Goal: Information Seeking & Learning: Find specific page/section

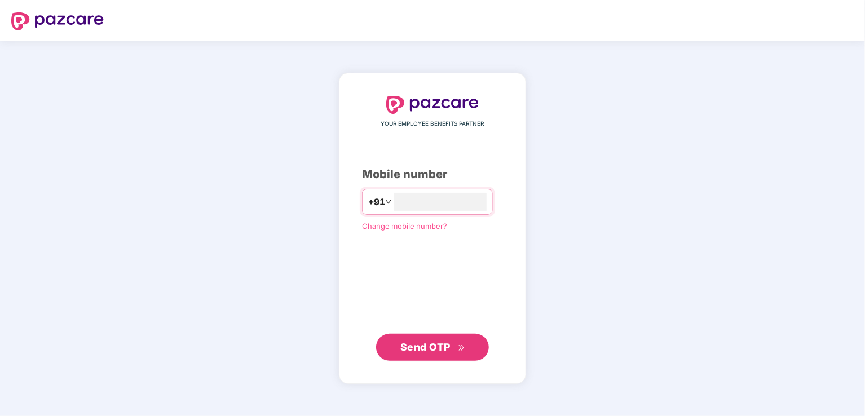
type input "**********"
click at [429, 345] on span "Send OTP" at bounding box center [425, 347] width 50 height 12
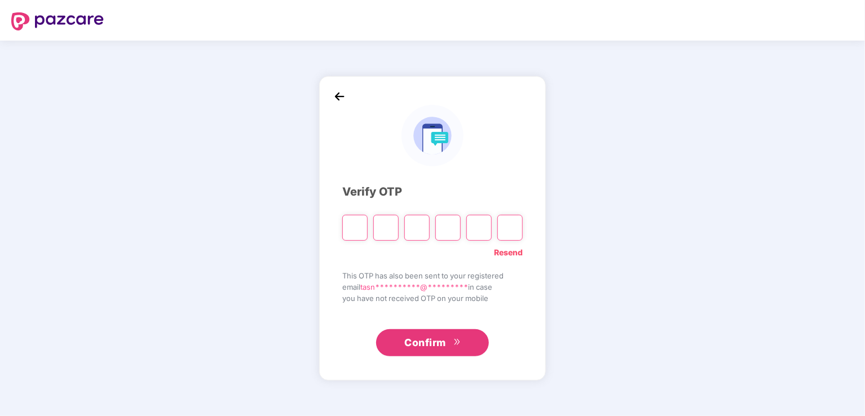
paste input "*"
type input "*"
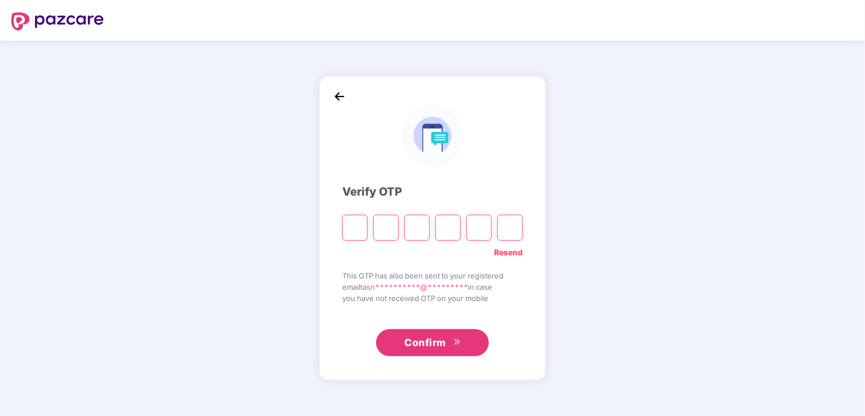
type input "*"
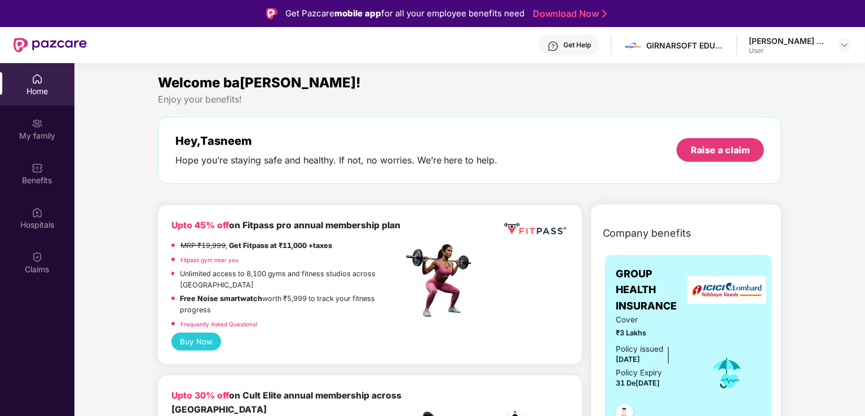
click at [334, 192] on div "Welcome ba[PERSON_NAME]! Enjoy your benefits! He[PERSON_NAME] Hope you’re stayi…" at bounding box center [469, 133] width 633 height 123
click at [356, 169] on div "H[PERSON_NAME] you’re staying safe and healthy. If not, no worries. We’re here …" at bounding box center [470, 150] width 624 height 67
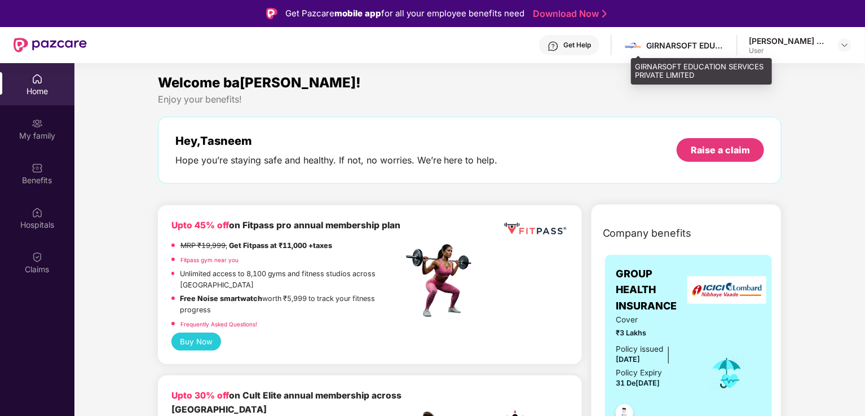
click at [688, 48] on div "GIRNARSOFT EDUCATION SERVICES PRIVATE LIMITED" at bounding box center [685, 45] width 79 height 11
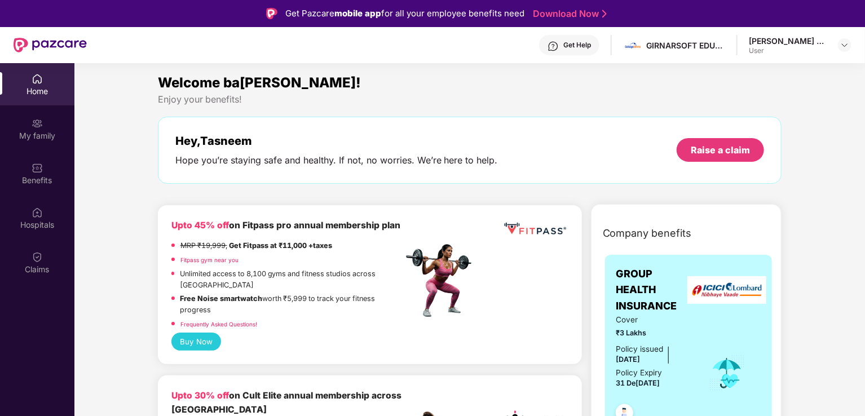
click at [851, 51] on header "Get Help GIRNARSOFT EDUCATION SERVICES PRIVATE LIMI[PERSON_NAME] C A User" at bounding box center [432, 45] width 865 height 36
click at [848, 43] on img at bounding box center [844, 45] width 9 height 9
click at [467, 104] on div "Enjoy your benefits!" at bounding box center [470, 100] width 624 height 12
click at [38, 226] on div "Hospitals" at bounding box center [37, 224] width 74 height 11
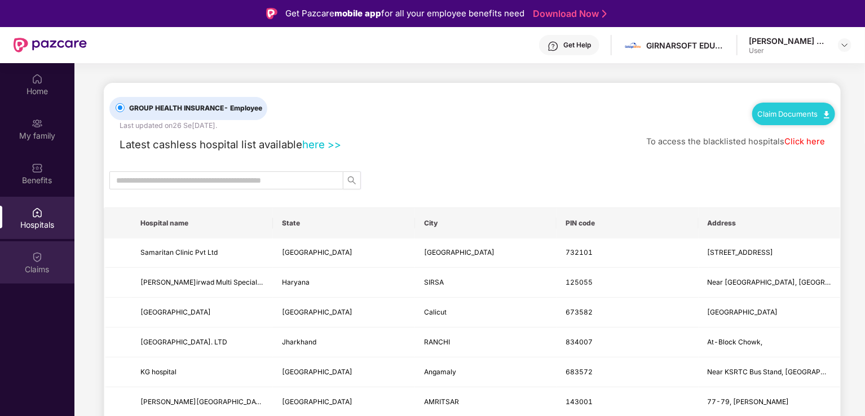
click at [37, 269] on div "Claims" at bounding box center [37, 269] width 74 height 11
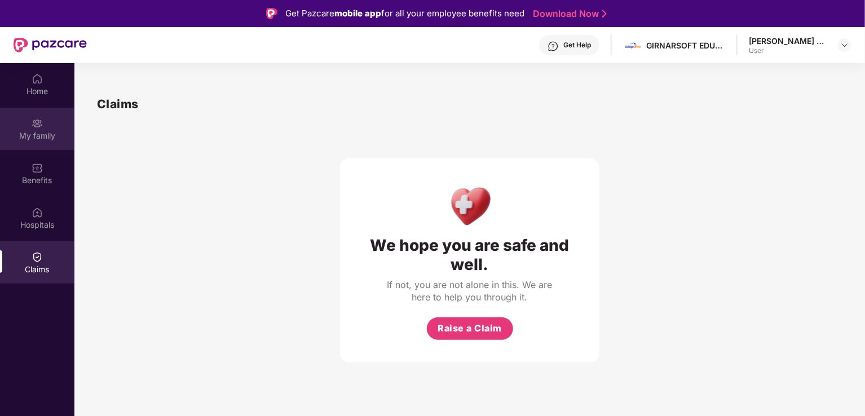
click at [34, 134] on div "My family" at bounding box center [37, 135] width 74 height 11
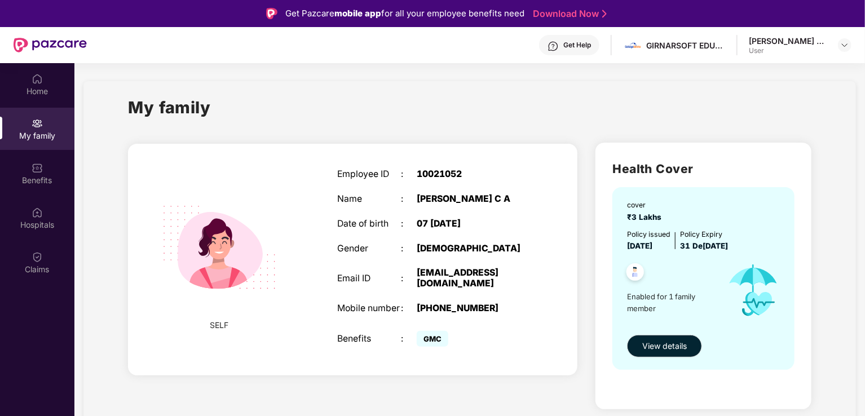
click at [436, 231] on div "Employee ID : 10021052 Nam[PERSON_NAME] C A Date of birth : 07 O[DEMOGRAPHIC_DA…" at bounding box center [433, 259] width 214 height 209
click at [34, 95] on div "Home" at bounding box center [37, 91] width 74 height 11
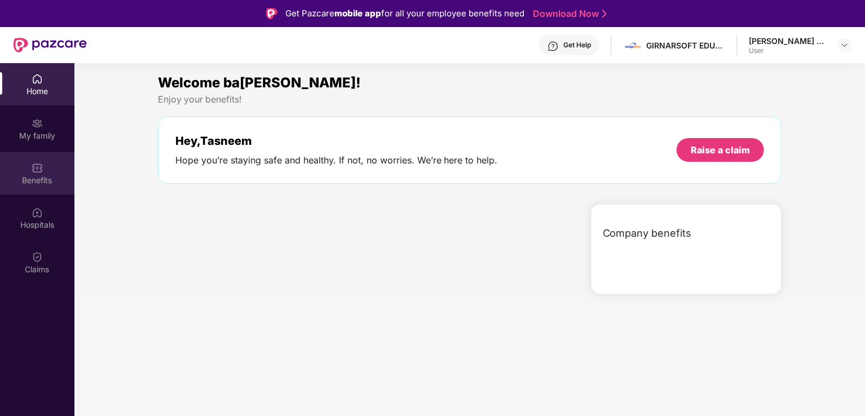
click at [29, 156] on div "Benefits" at bounding box center [37, 173] width 74 height 42
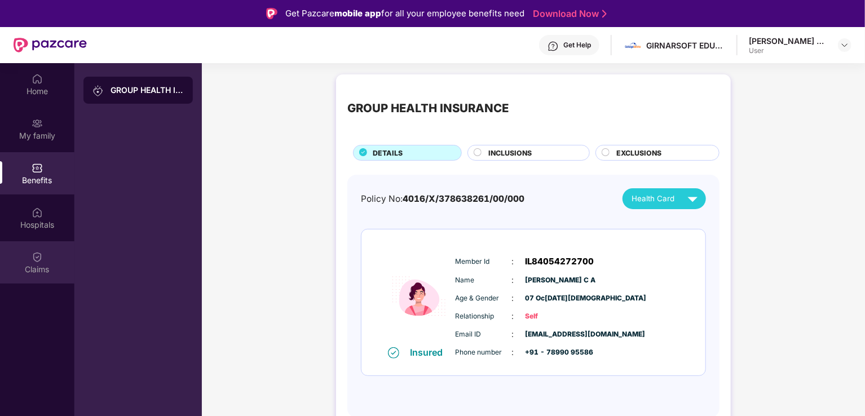
click at [28, 263] on div "Claims" at bounding box center [37, 262] width 74 height 42
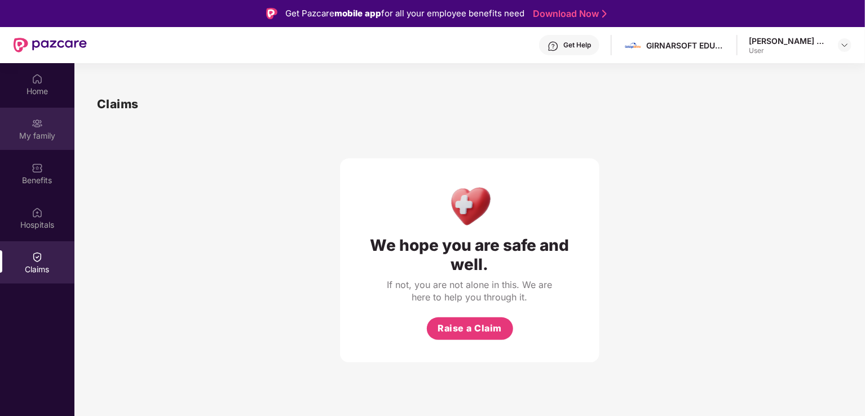
click at [40, 140] on div "My family" at bounding box center [37, 135] width 74 height 11
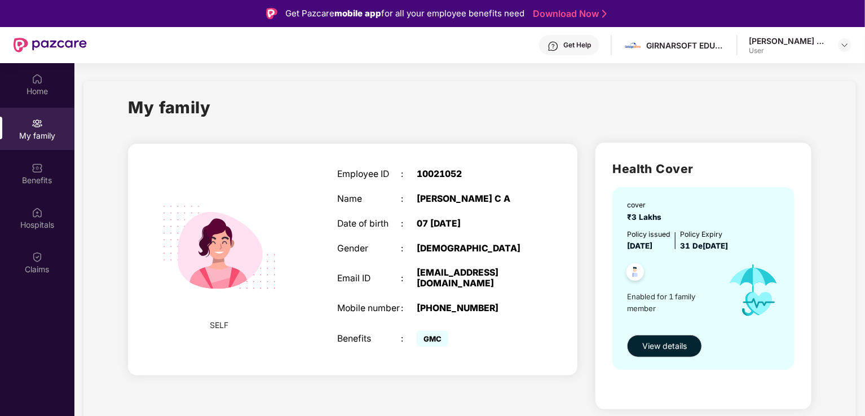
scroll to position [63, 0]
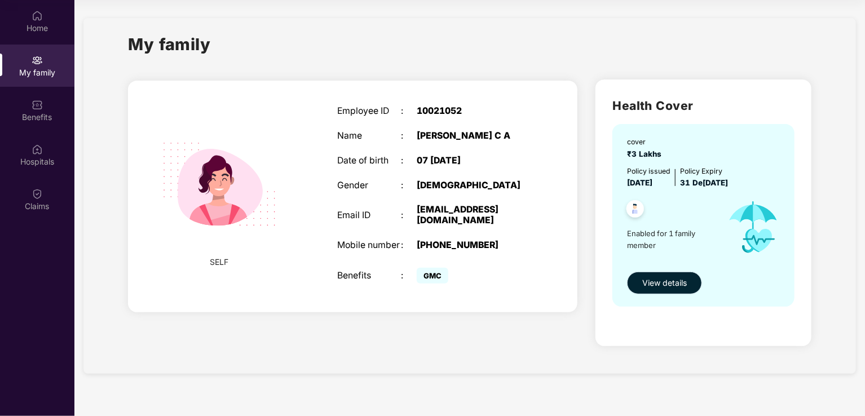
click at [657, 281] on span "View details" at bounding box center [664, 283] width 45 height 12
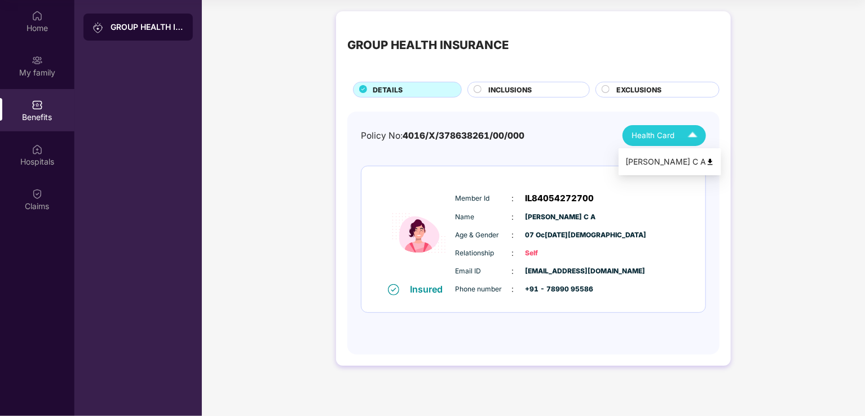
click at [692, 138] on img at bounding box center [693, 136] width 20 height 20
click at [747, 253] on div "GROUP HEALTH INSURANCE DETAILS INCLUSIONS EXCLUSIONS Policy No: 4016/X/37863826…" at bounding box center [533, 194] width 663 height 377
click at [528, 95] on span "INCLUSIONS" at bounding box center [509, 90] width 43 height 11
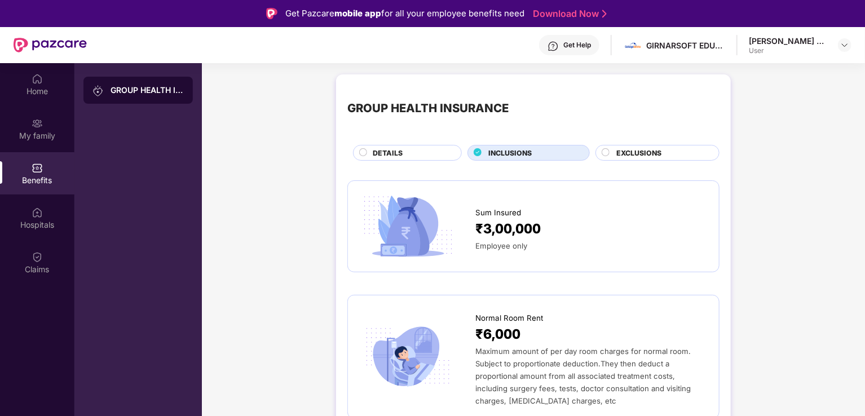
click at [652, 157] on span "EXCLUSIONS" at bounding box center [638, 153] width 45 height 11
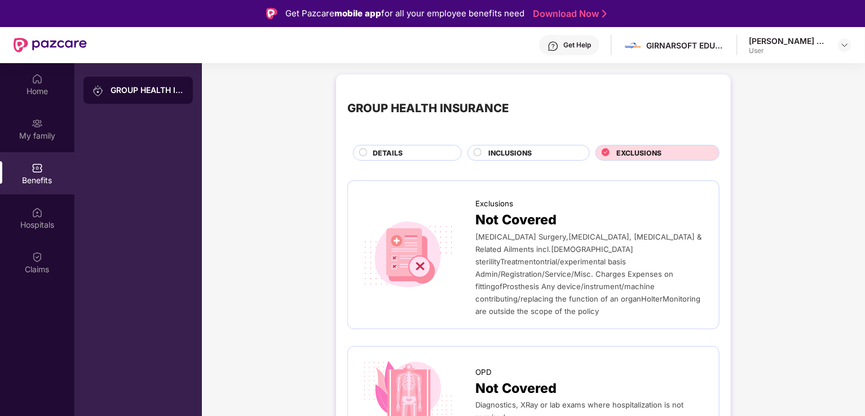
click at [392, 153] on span "DETAILS" at bounding box center [388, 153] width 30 height 11
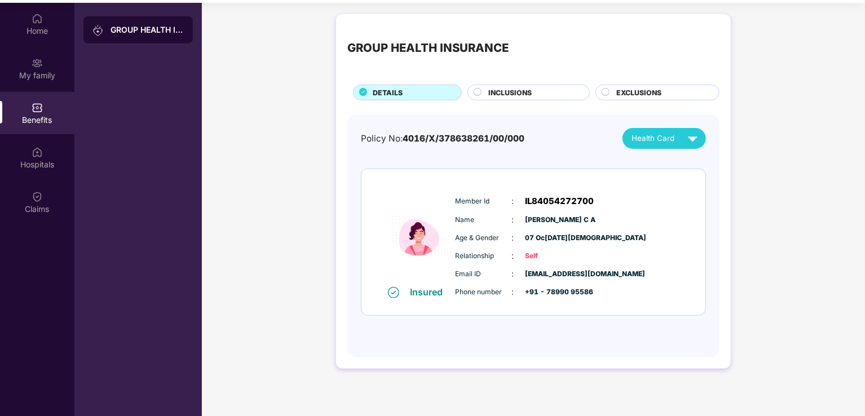
scroll to position [63, 0]
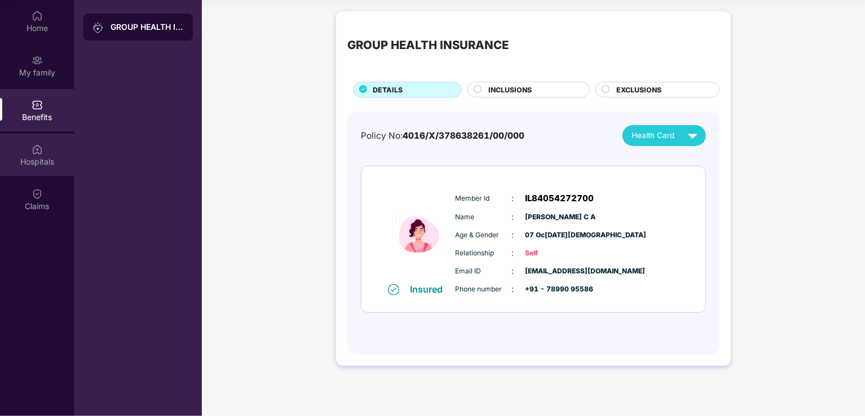
click at [41, 164] on div "Hospitals" at bounding box center [37, 161] width 74 height 11
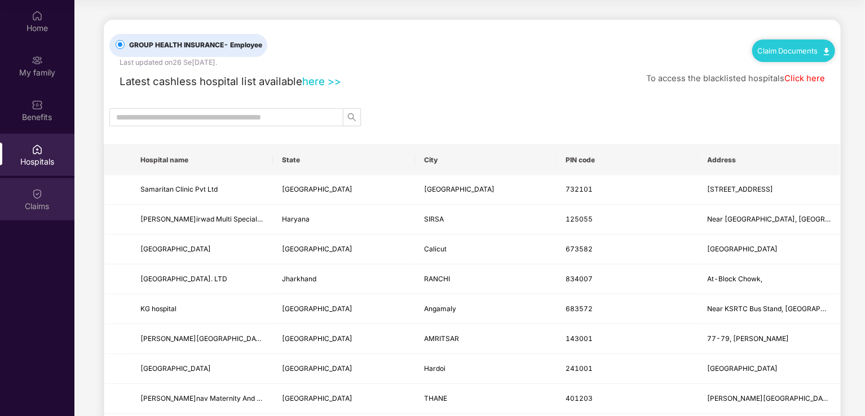
click at [29, 204] on div "Claims" at bounding box center [37, 206] width 74 height 11
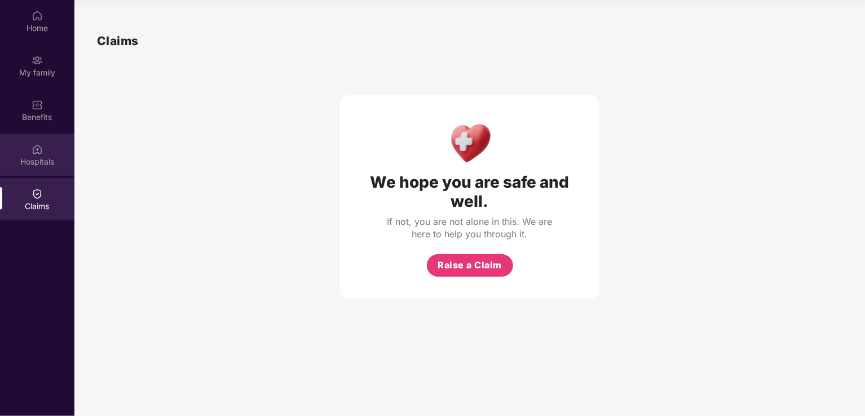
click at [41, 157] on div "Hospitals" at bounding box center [37, 161] width 74 height 11
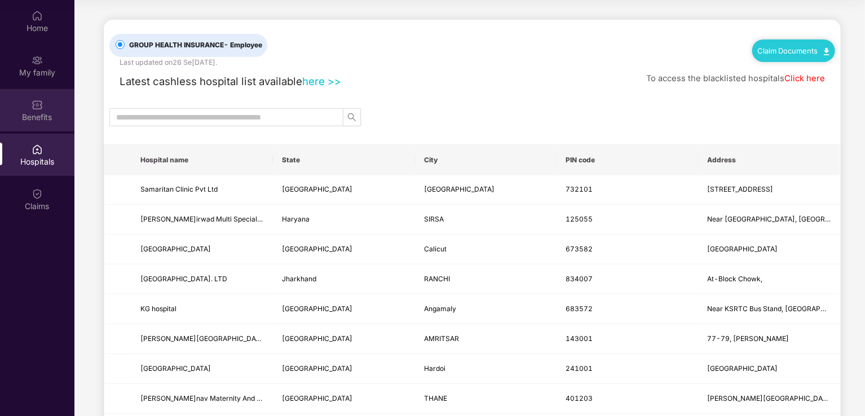
click at [53, 120] on div "Benefits" at bounding box center [37, 117] width 74 height 11
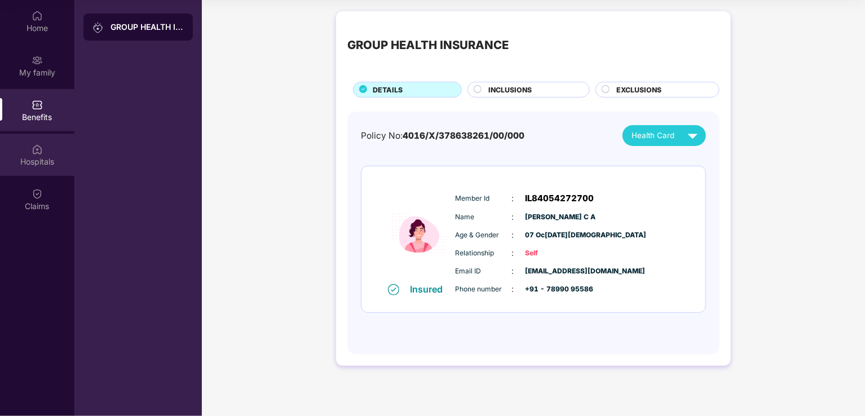
click at [47, 139] on div "Hospitals" at bounding box center [37, 155] width 74 height 42
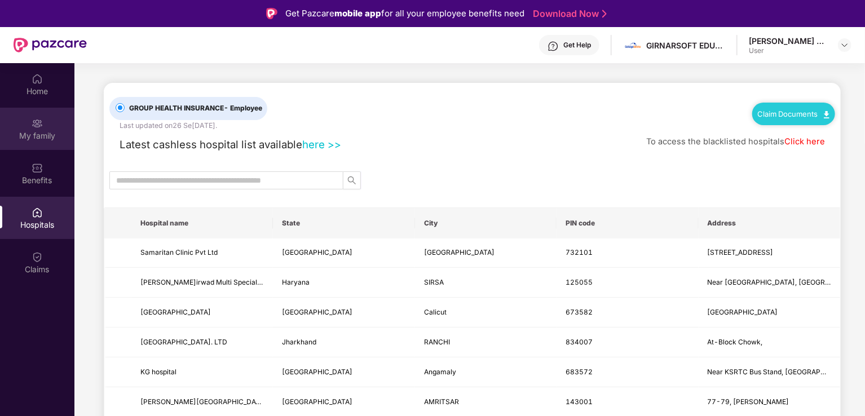
click at [38, 136] on div "My family" at bounding box center [37, 135] width 74 height 11
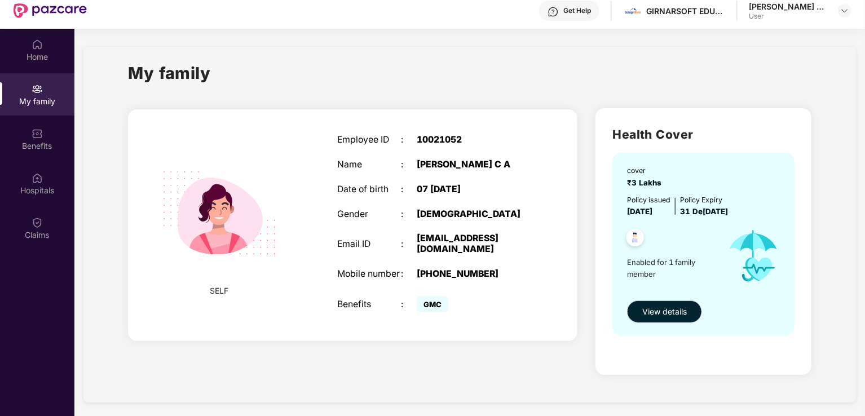
scroll to position [63, 0]
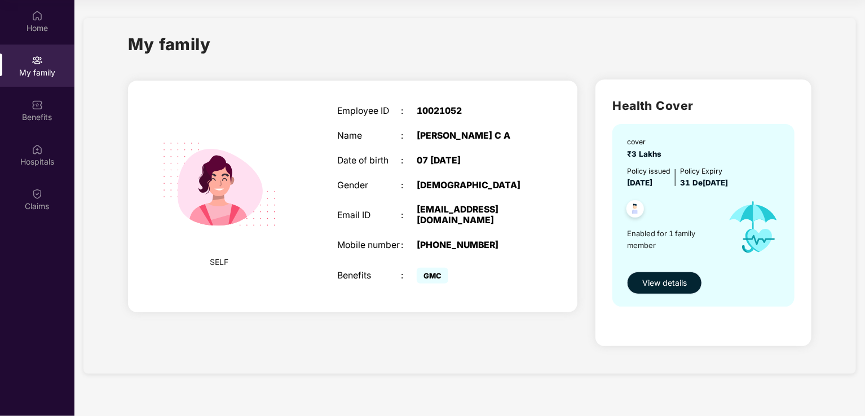
click at [665, 280] on span "View details" at bounding box center [664, 283] width 45 height 12
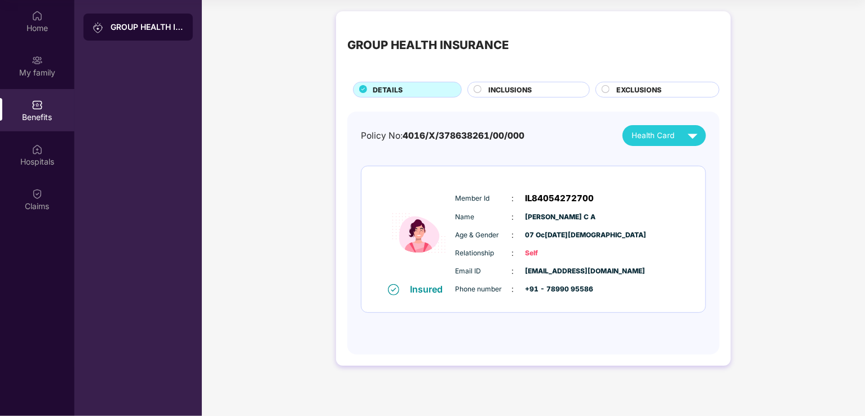
click at [688, 156] on div "Policy No: 4016/X/378638261/00/000 Health Card Insured Member Id : IL8405427270…" at bounding box center [533, 227] width 345 height 205
click at [693, 138] on img at bounding box center [693, 136] width 20 height 20
click at [26, 60] on div "My family" at bounding box center [37, 66] width 74 height 42
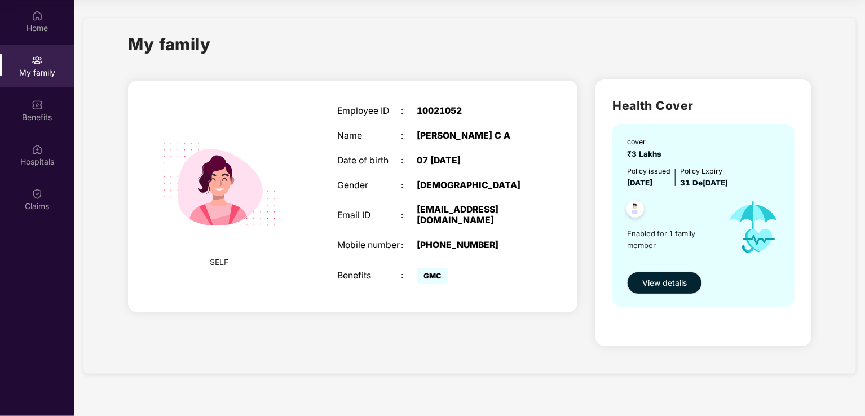
click at [264, 200] on img at bounding box center [219, 184] width 143 height 143
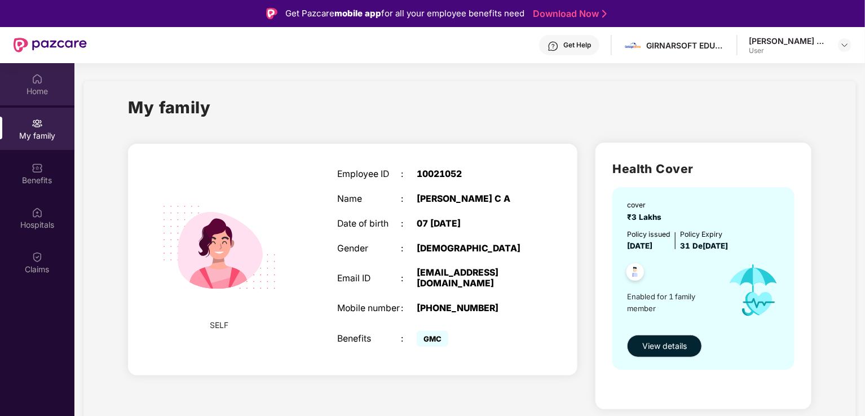
click at [48, 84] on div "Home" at bounding box center [37, 84] width 74 height 42
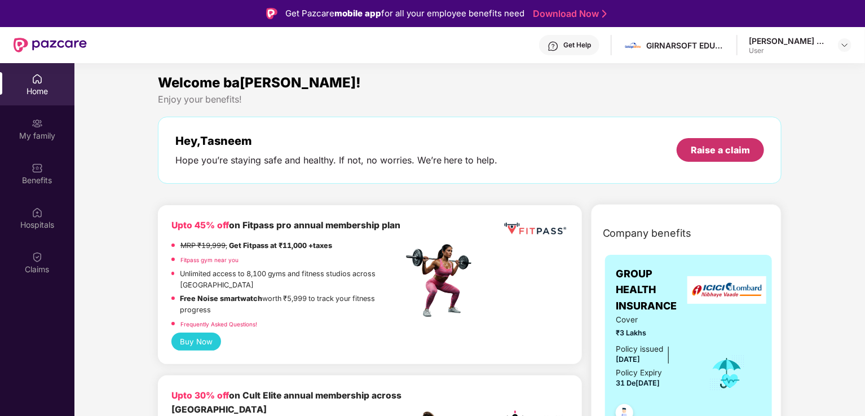
click at [723, 145] on div "Raise a claim" at bounding box center [720, 150] width 59 height 12
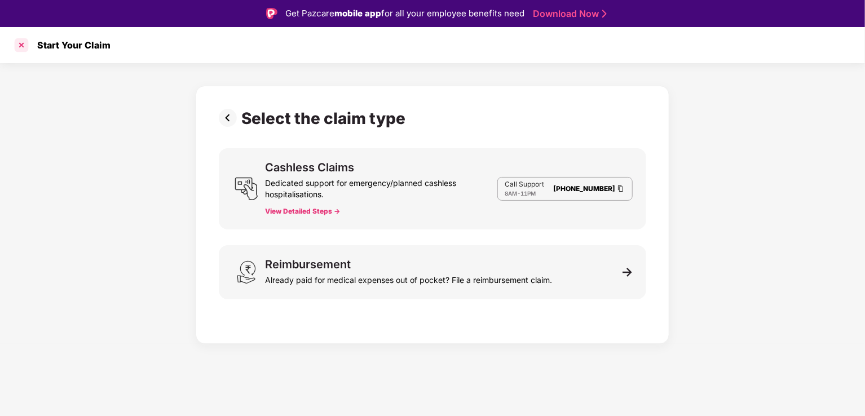
click at [23, 48] on div at bounding box center [21, 45] width 18 height 18
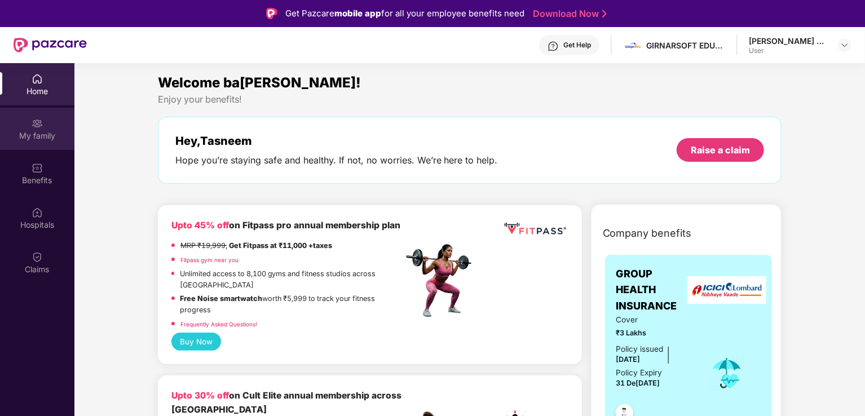
click at [38, 131] on div "My family" at bounding box center [37, 135] width 74 height 11
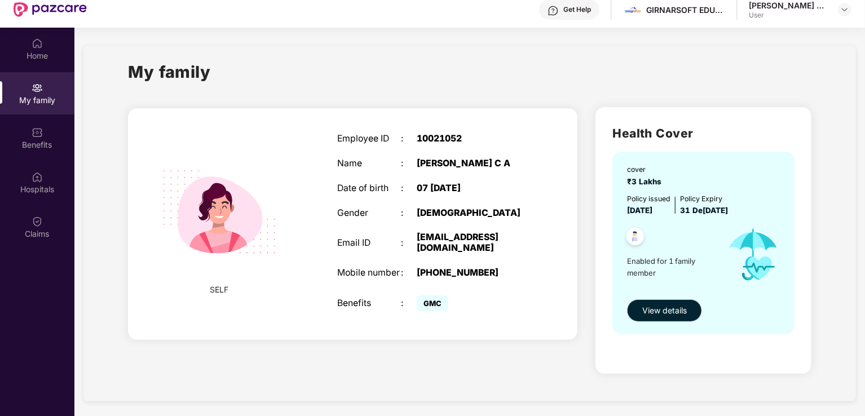
scroll to position [63, 0]
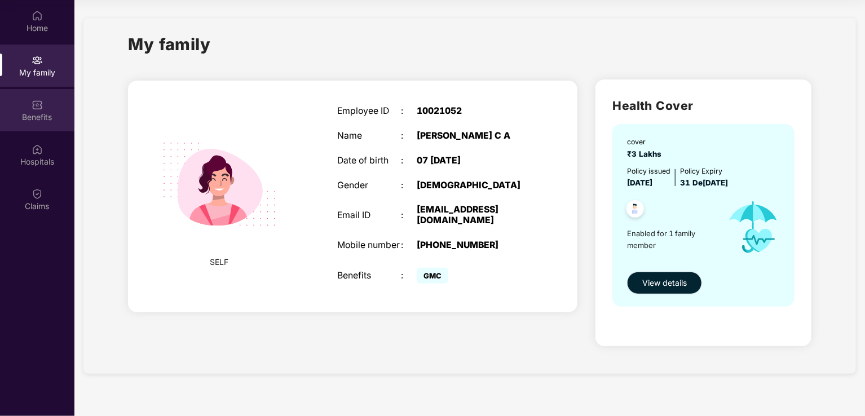
click at [38, 118] on div "Benefits" at bounding box center [37, 117] width 74 height 11
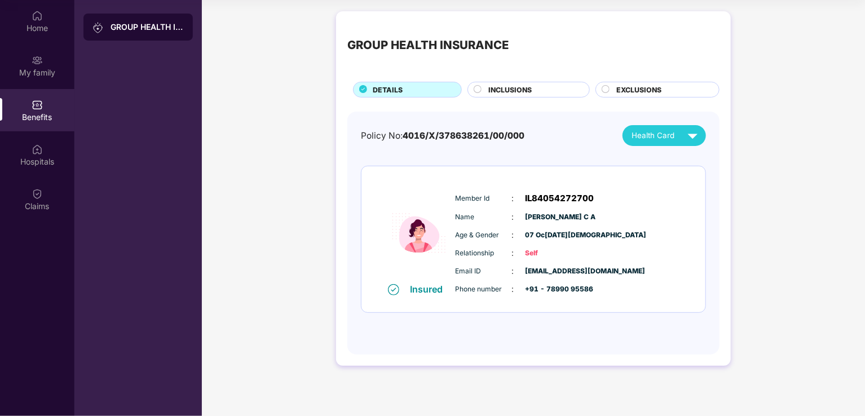
click at [688, 143] on img at bounding box center [693, 136] width 20 height 20
click at [643, 304] on div "Insured Member Id : IL84054272700 Name :[PERSON_NAME] C A Age & Gender : 0[DATE…" at bounding box center [533, 239] width 344 height 146
click at [44, 154] on div "Hospitals" at bounding box center [37, 155] width 74 height 42
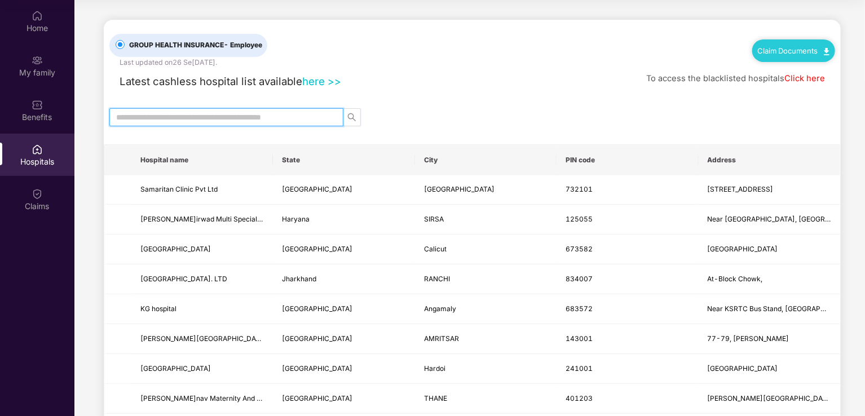
click at [201, 111] on input "text" at bounding box center [221, 117] width 211 height 12
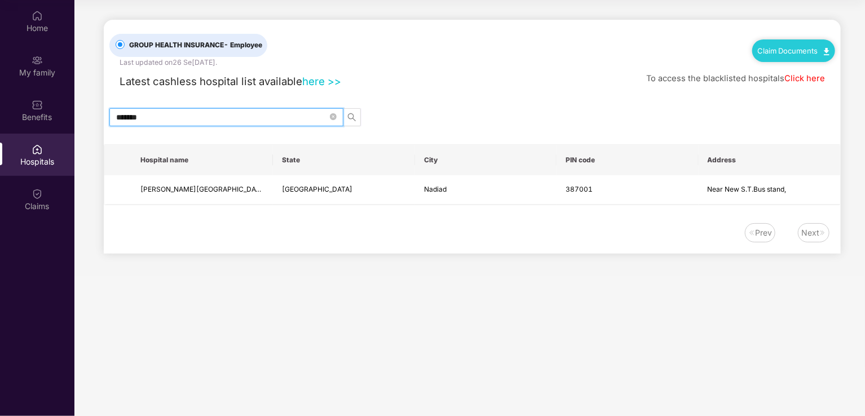
click at [171, 109] on span "*******" at bounding box center [226, 117] width 234 height 18
click at [158, 118] on input "*******" at bounding box center [221, 117] width 211 height 12
type input "*******"
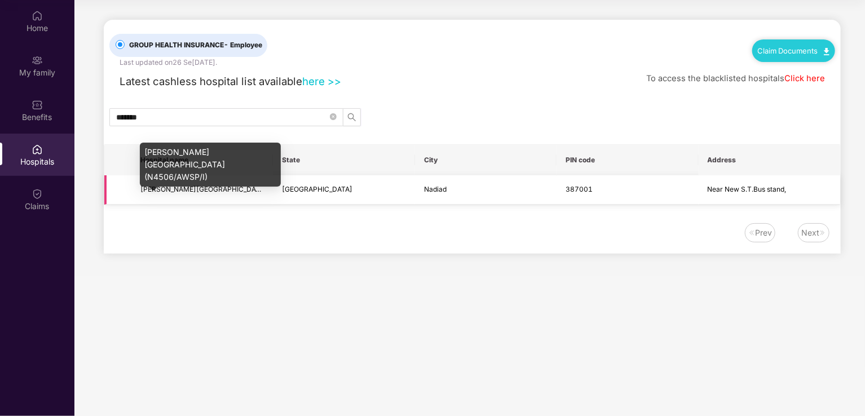
click at [162, 192] on span "[PERSON_NAME][GEOGRAPHIC_DATA] (N4506/AWSP/I)" at bounding box center [231, 189] width 183 height 8
click at [175, 188] on span "[PERSON_NAME][GEOGRAPHIC_DATA] (N4506/AWSP/I)" at bounding box center [231, 189] width 183 height 8
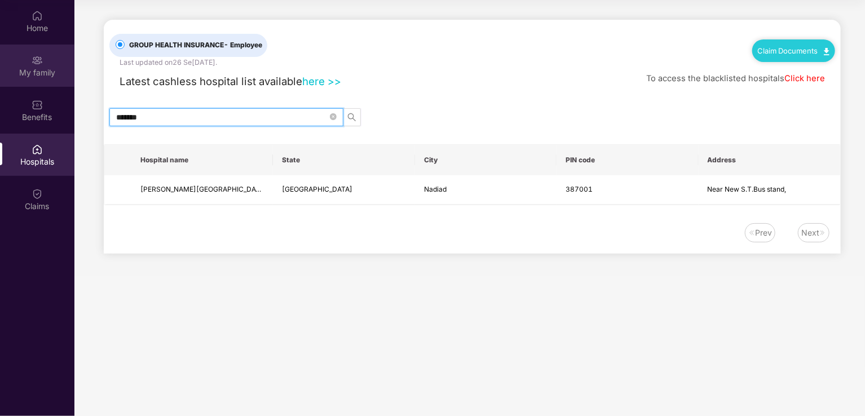
drag, startPoint x: 184, startPoint y: 116, endPoint x: 0, endPoint y: 57, distance: 193.1
click at [0, 57] on div "Home My family Benefits Hospitals Claims GROUP HEALTH INSURANCE - Employee Last…" at bounding box center [432, 208] width 865 height 416
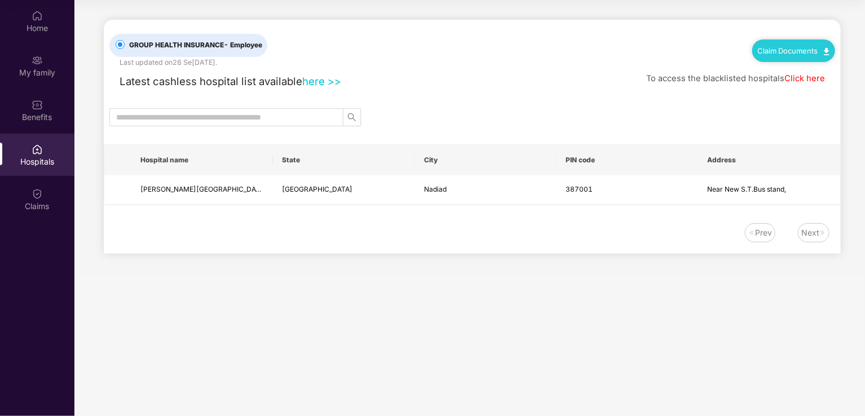
click at [441, 116] on div at bounding box center [472, 117] width 737 height 18
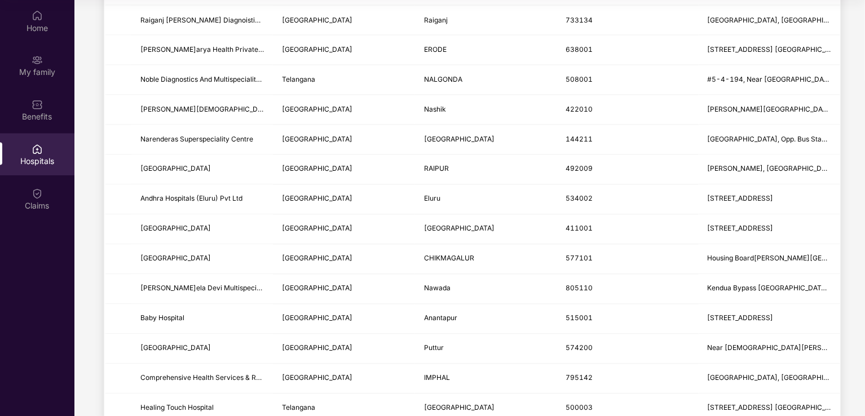
scroll to position [1204, 0]
